Goal: Check status

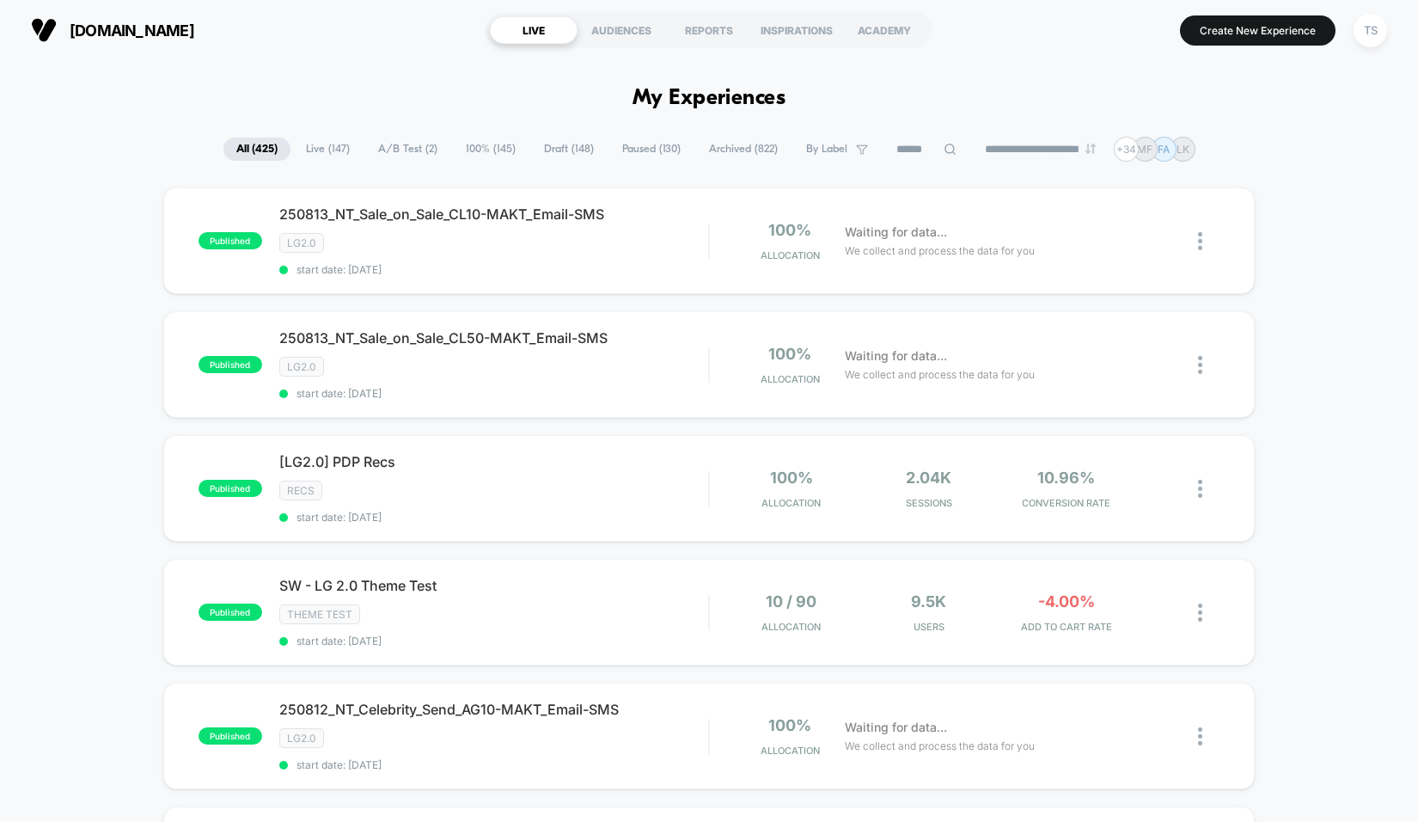
click at [398, 157] on span "A/B Test ( 2 )" at bounding box center [407, 149] width 85 height 23
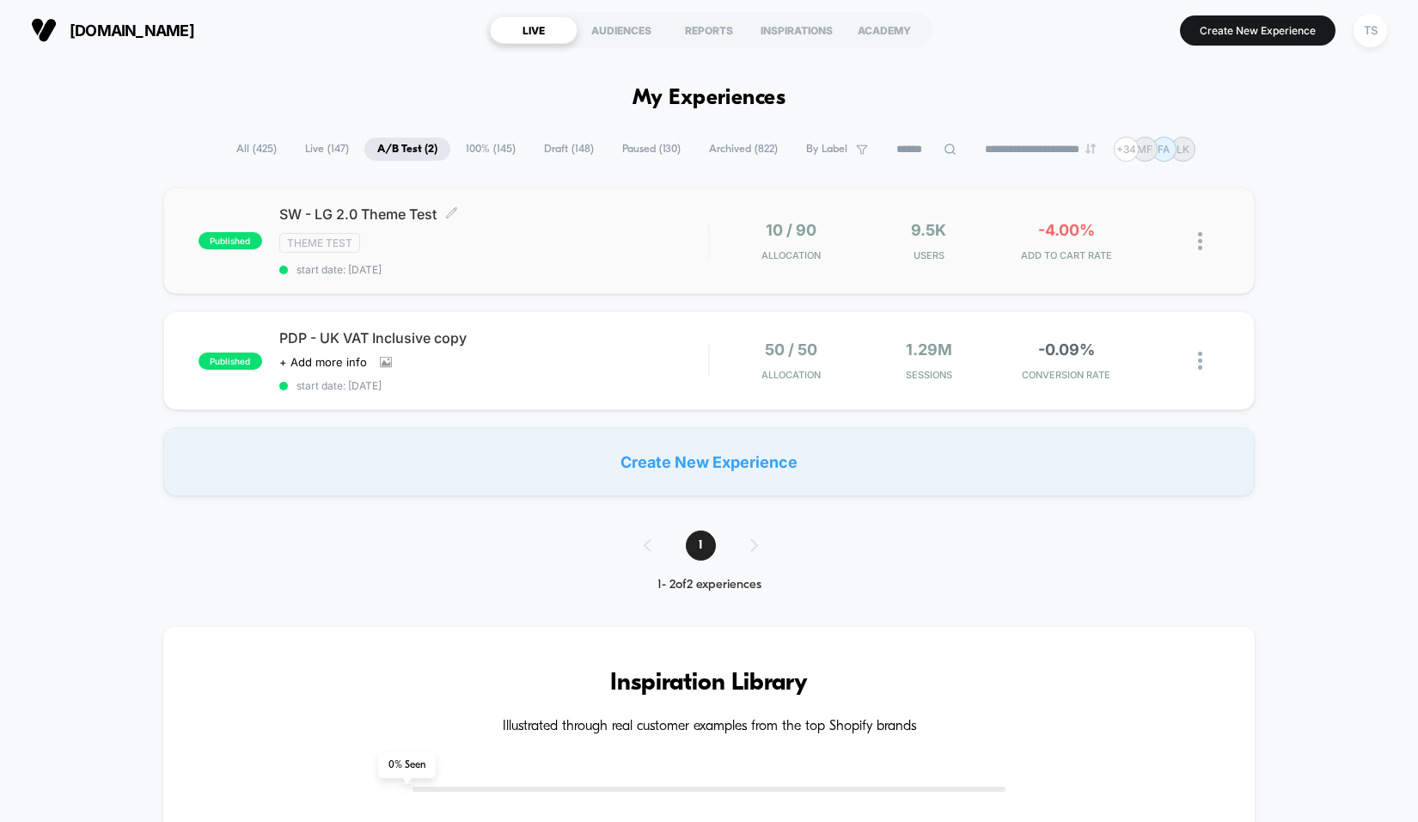
click at [398, 228] on div "SW - LG 2.0 Theme Test Click to edit experience details Click to edit experienc…" at bounding box center [494, 240] width 430 height 70
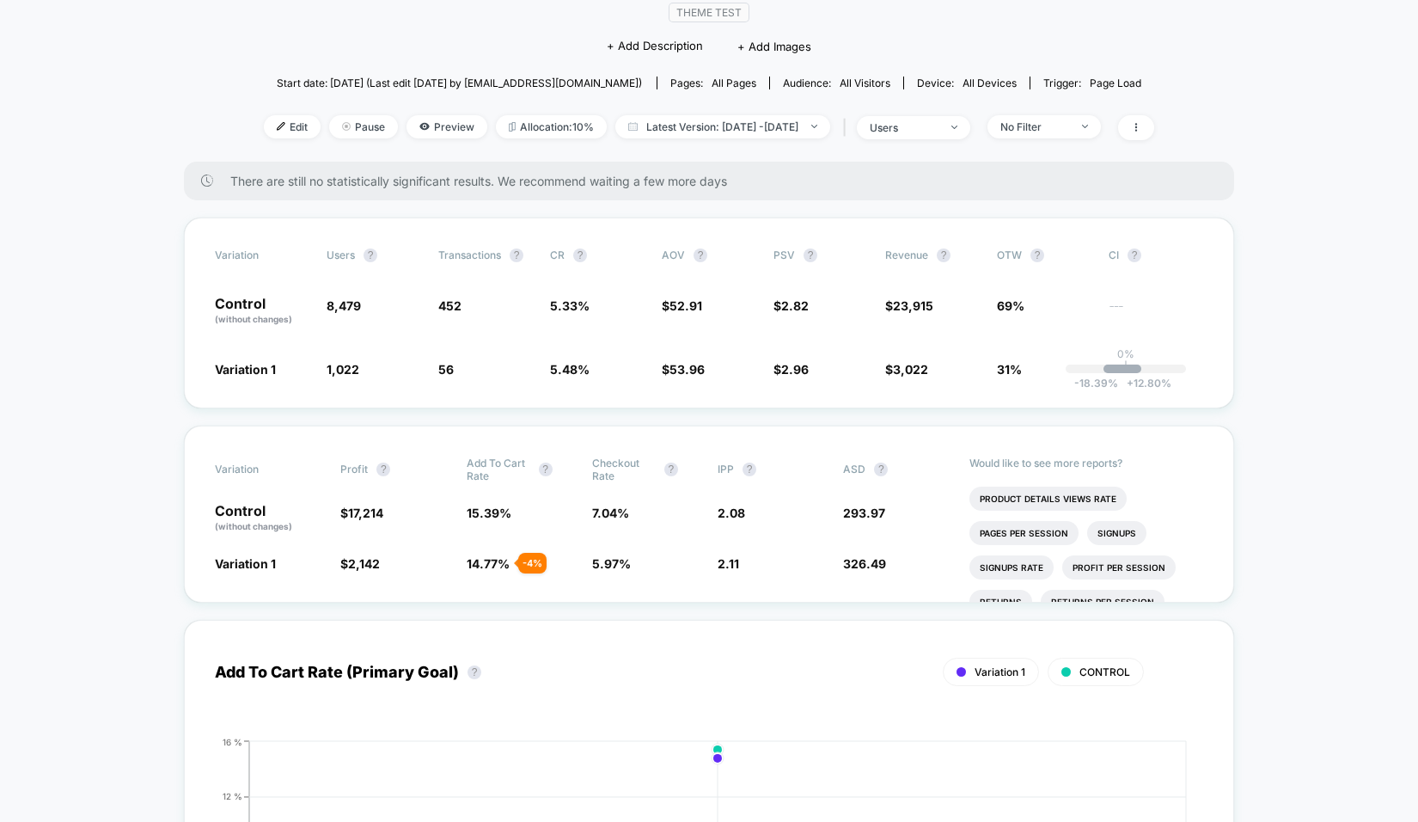
scroll to position [161, 0]
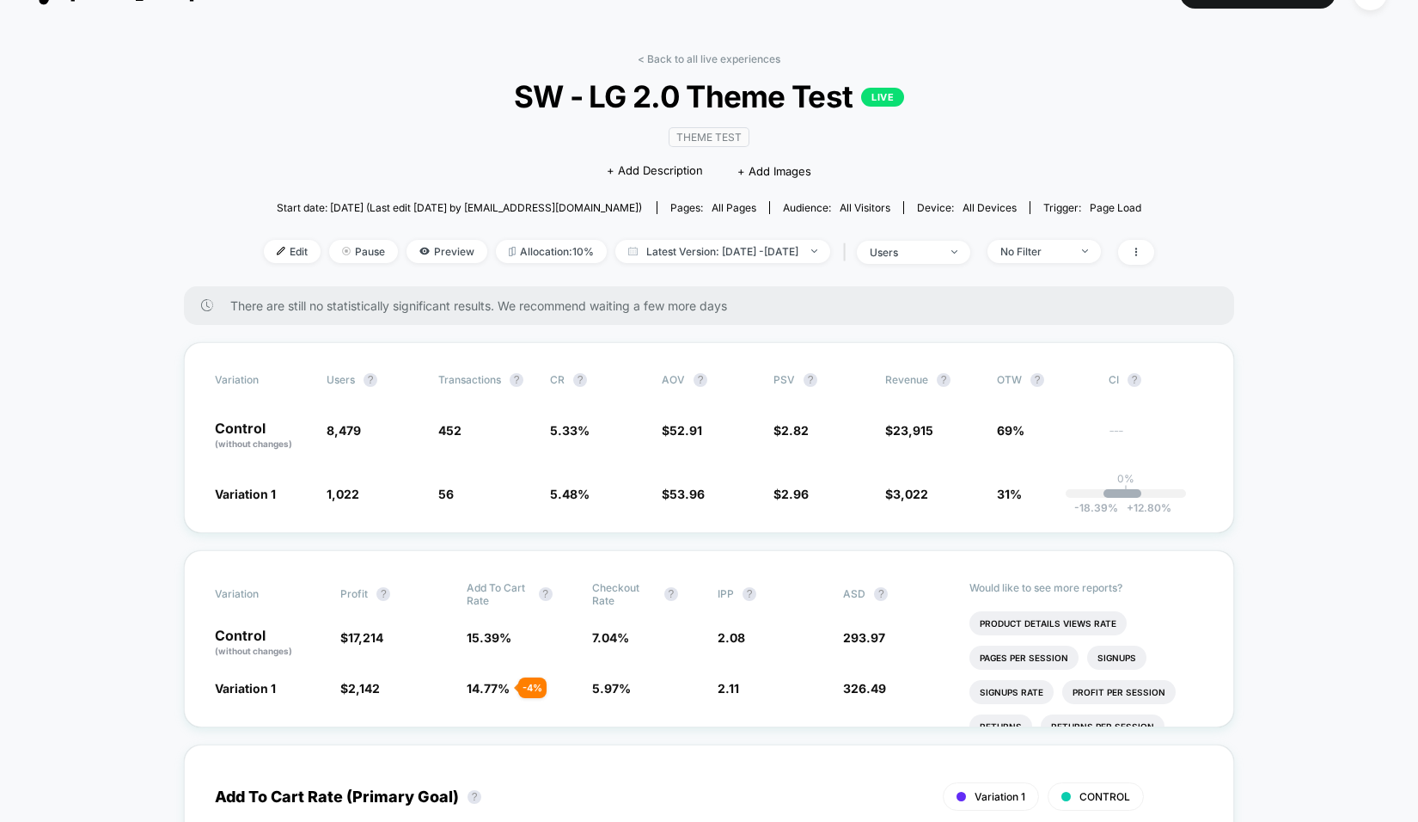
scroll to position [38, 0]
